Goal: Task Accomplishment & Management: Manage account settings

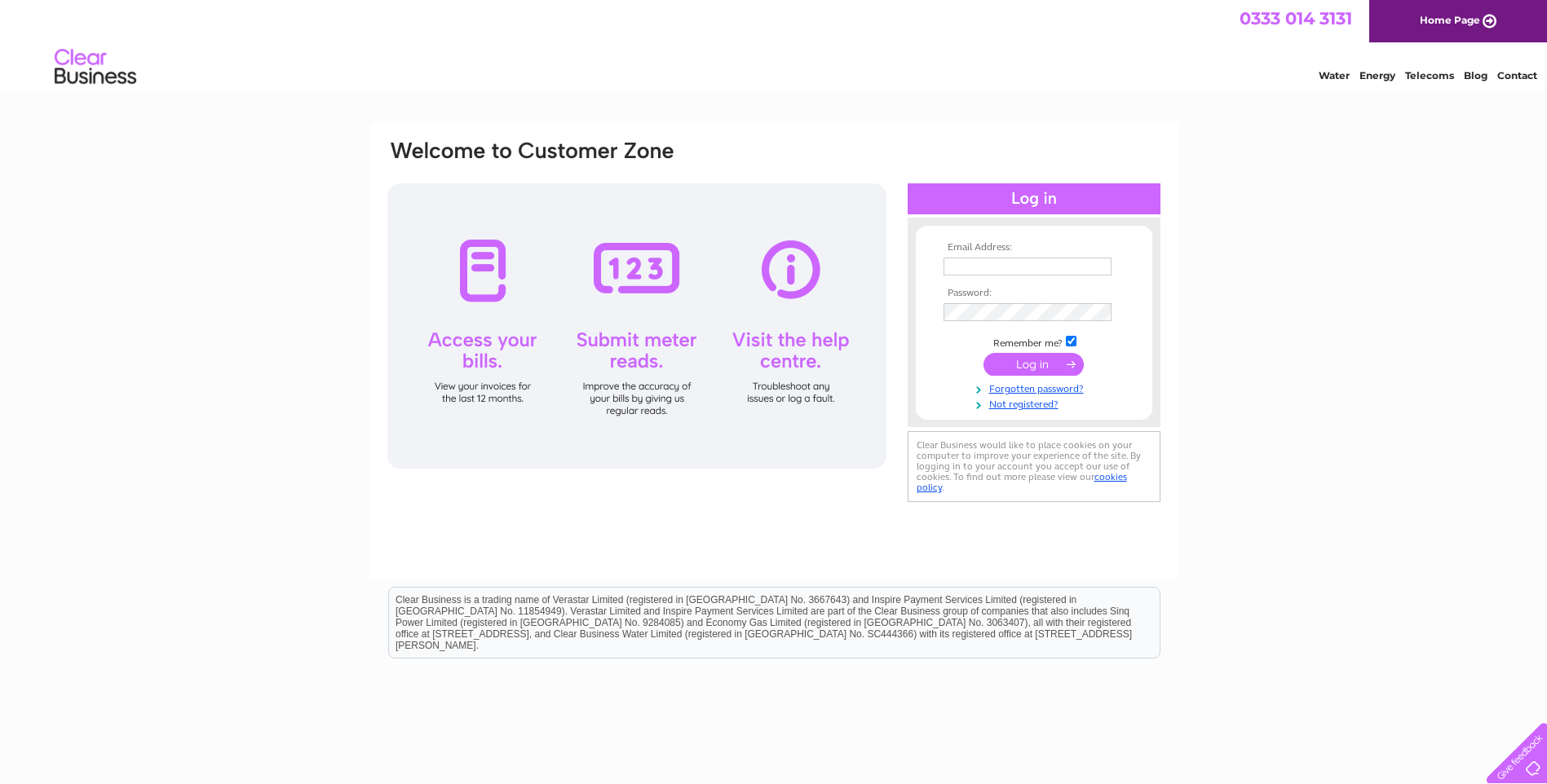
type input "fiona@granitesystems.co.uk"
click at [1025, 361] on input "submit" at bounding box center [1033, 365] width 100 height 23
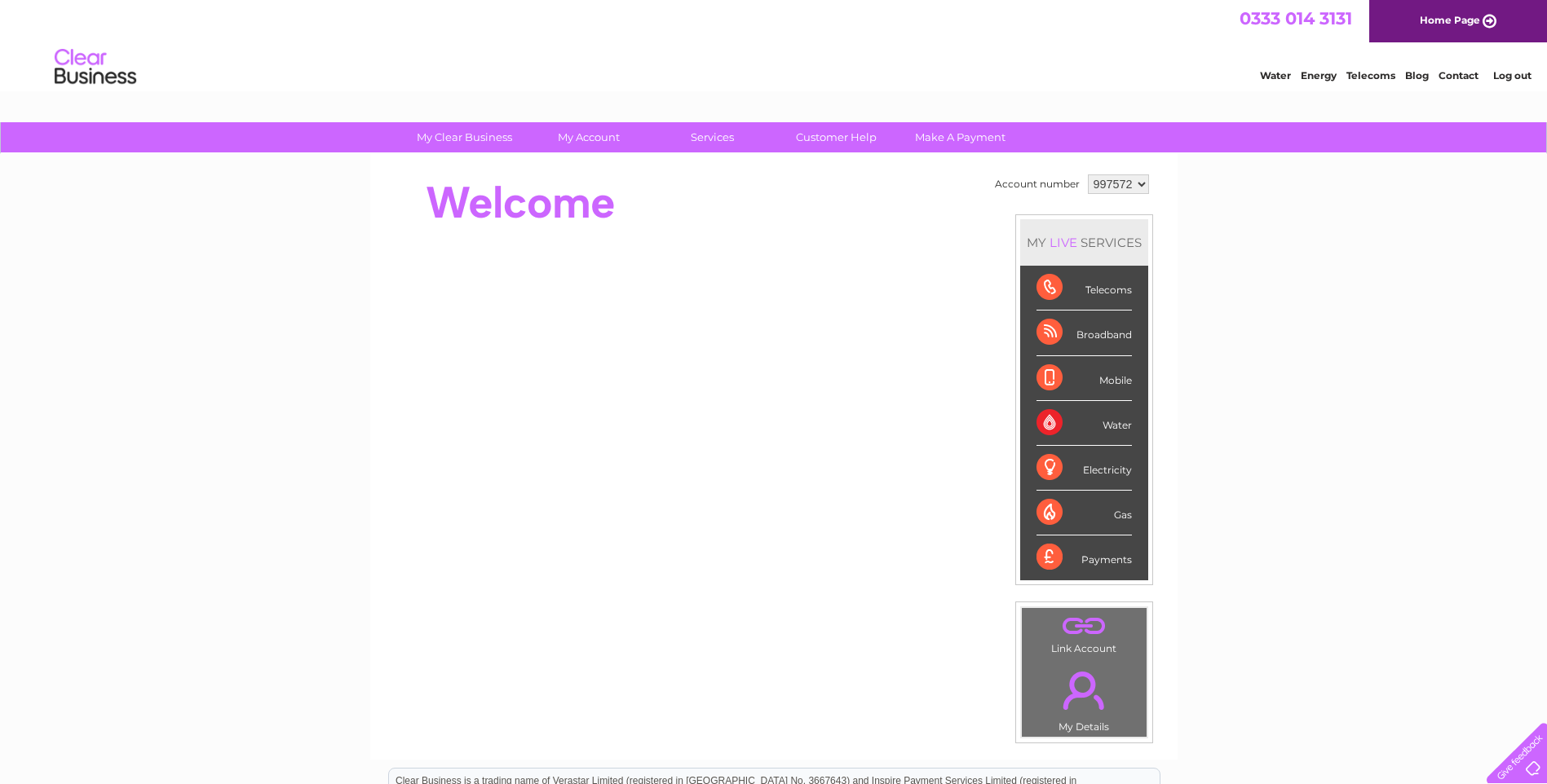
click at [1139, 187] on select "997572 997573" at bounding box center [1118, 184] width 61 height 20
select select "997573"
click at [1088, 174] on select "997572 997573" at bounding box center [1118, 184] width 61 height 20
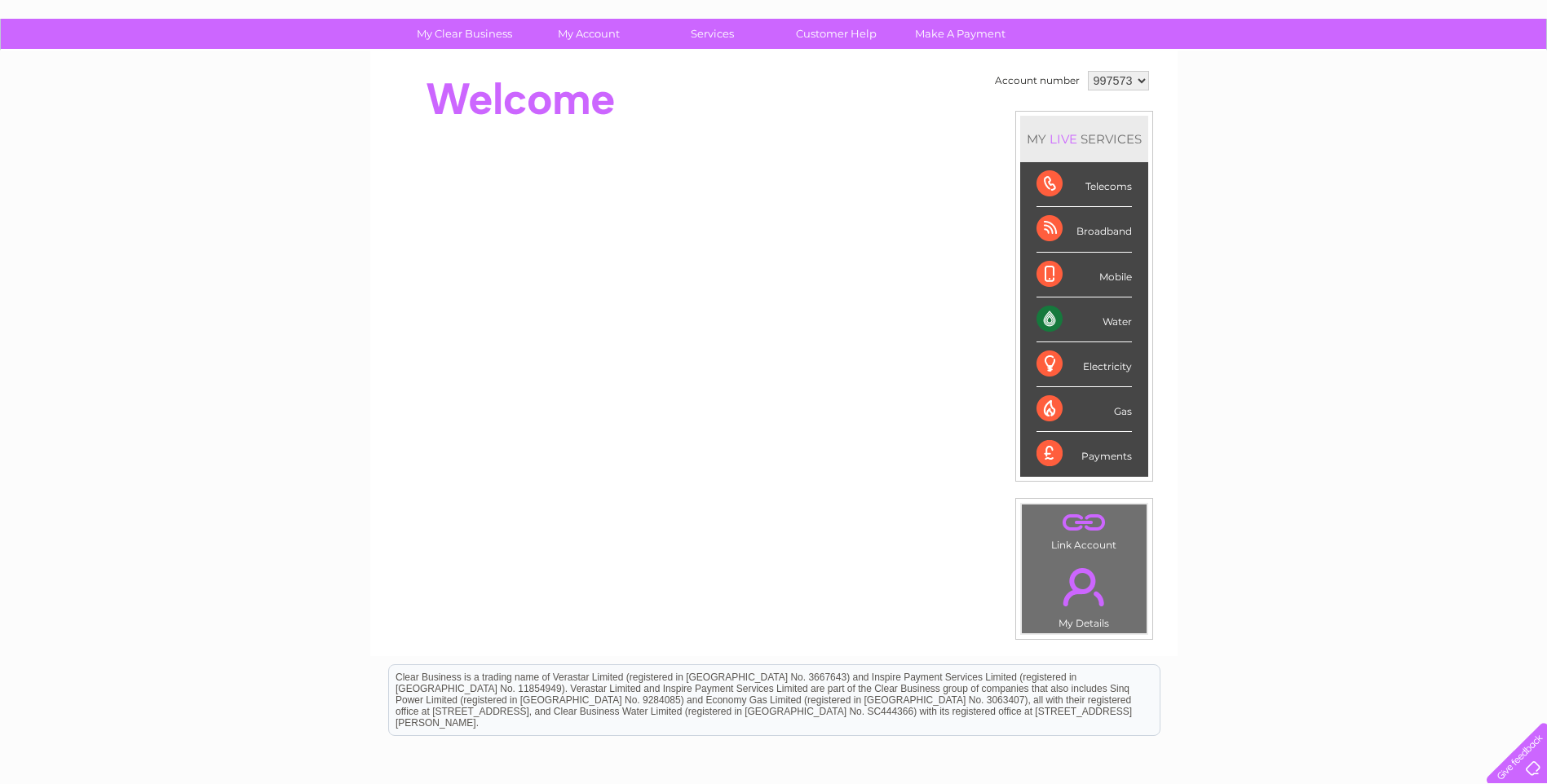
scroll to position [22, 0]
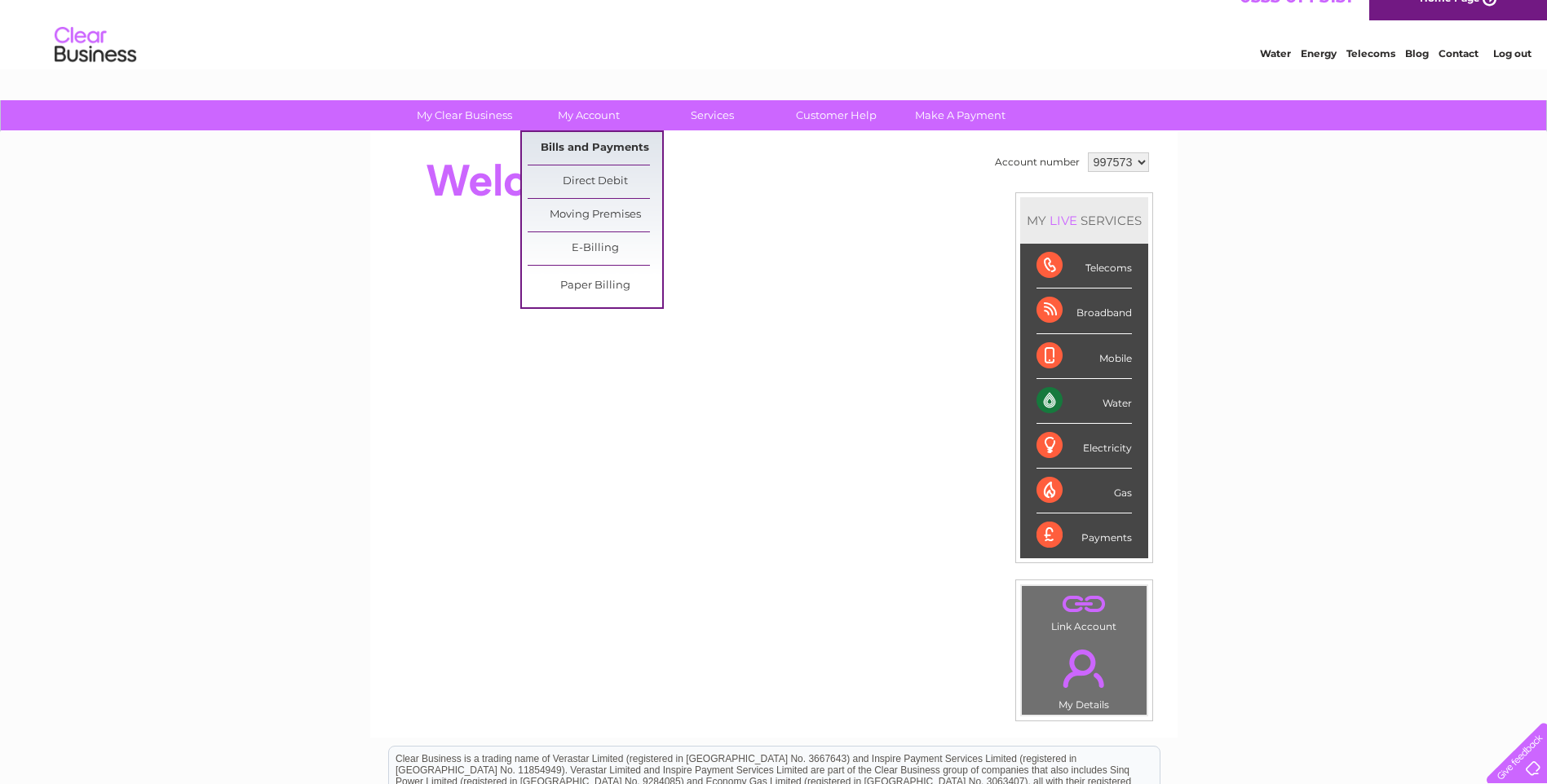
click at [571, 144] on link "Bills and Payments" at bounding box center [595, 148] width 135 height 32
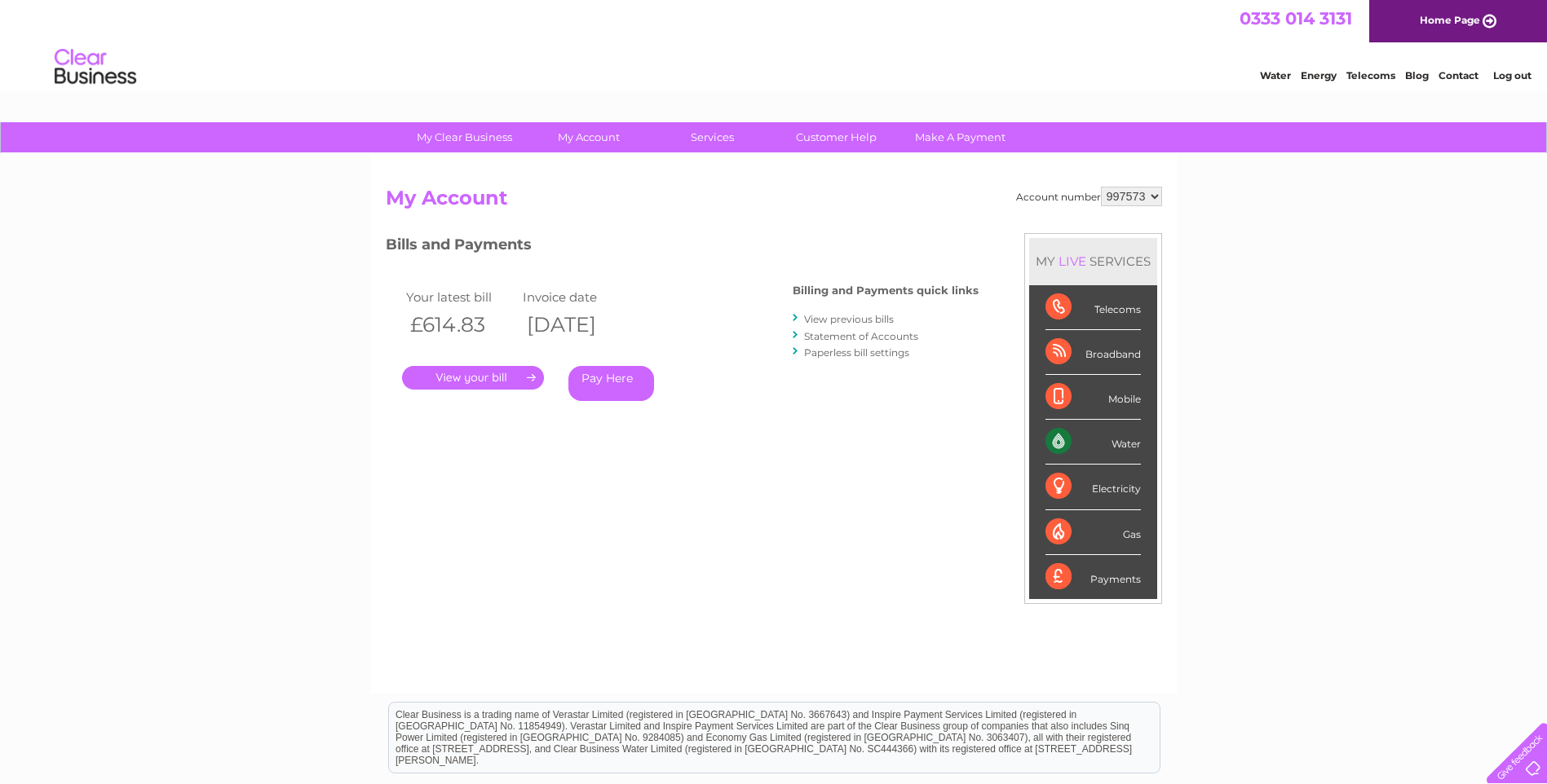
click at [486, 379] on link "." at bounding box center [472, 377] width 141 height 24
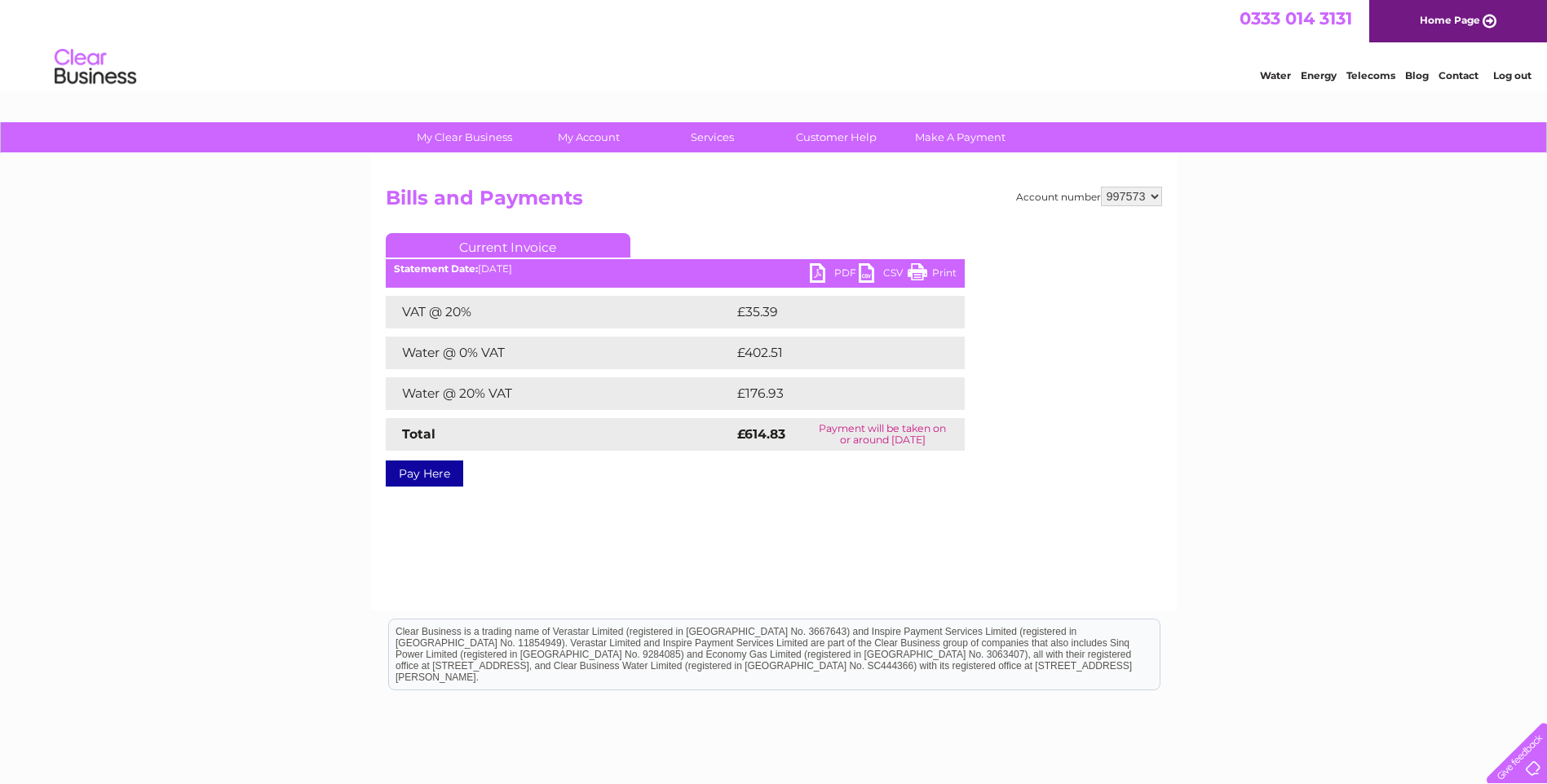
click at [841, 270] on link "PDF" at bounding box center [834, 275] width 49 height 24
click at [818, 270] on link "PDF" at bounding box center [834, 275] width 49 height 24
